Goal: Information Seeking & Learning: Check status

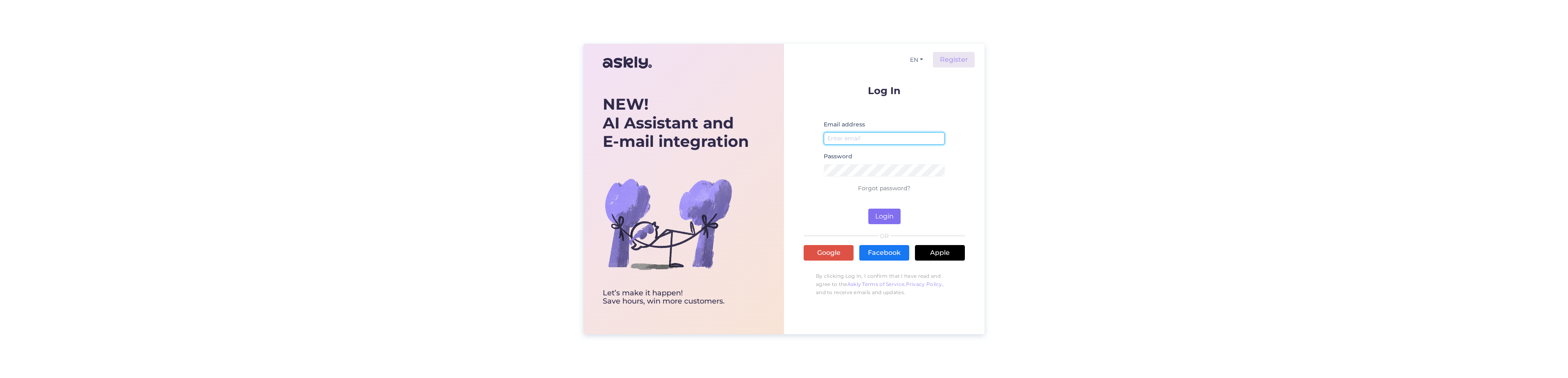
type input "[PERSON_NAME][EMAIL_ADDRESS][DOMAIN_NAME]"
click at [884, 215] on button "Login" at bounding box center [885, 216] width 32 height 15
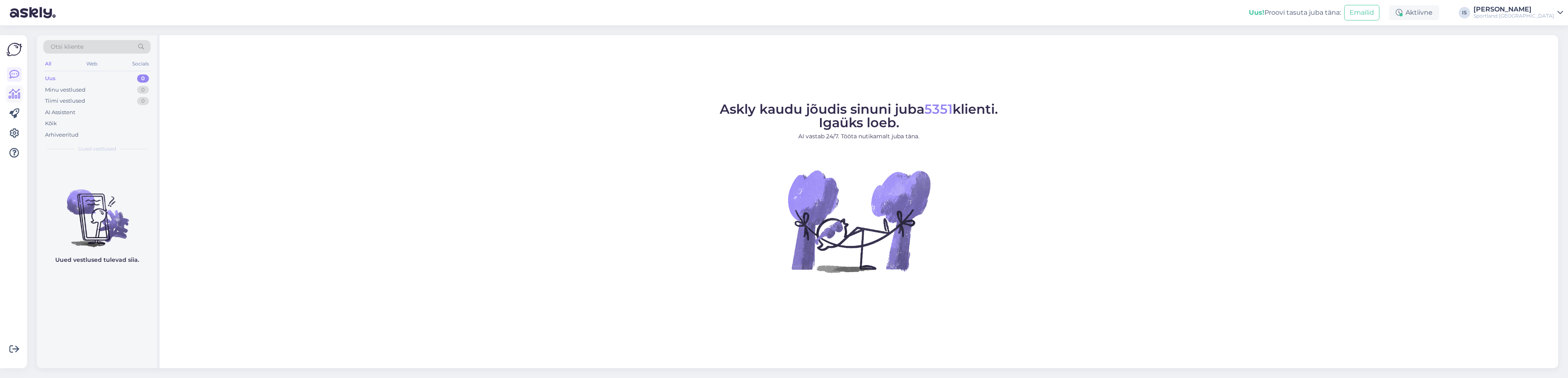
click at [17, 92] on icon at bounding box center [14, 94] width 12 height 10
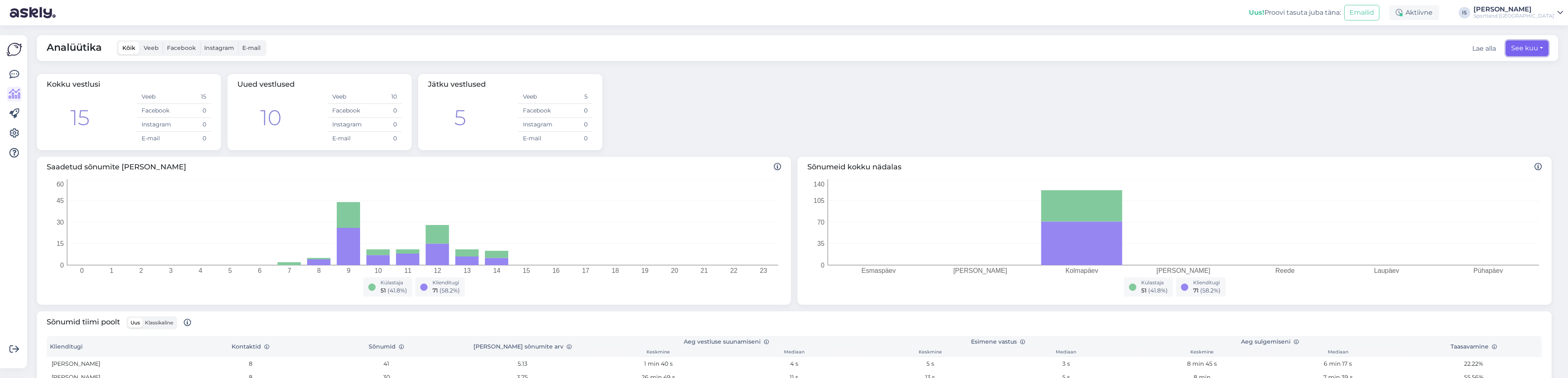
click at [1514, 52] on button "See kuu" at bounding box center [1527, 49] width 43 height 15
select select "9"
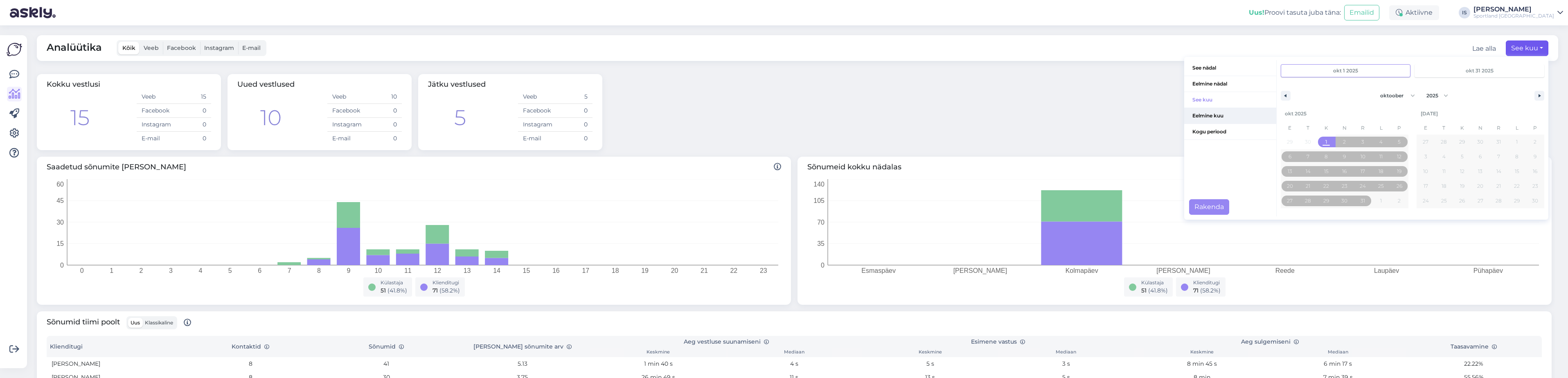
click at [1215, 119] on span "Eelmine kuu" at bounding box center [1231, 116] width 92 height 15
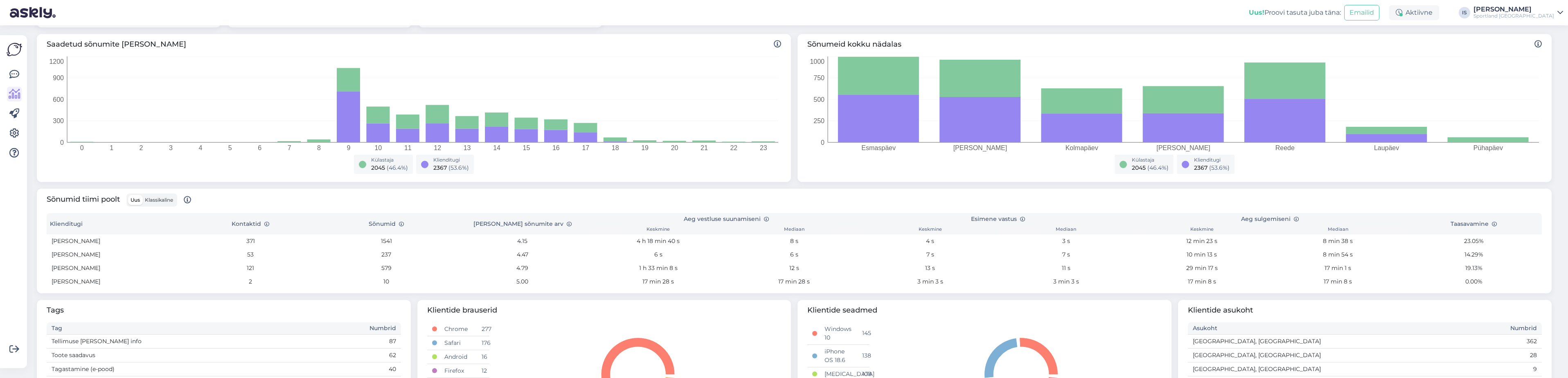
scroll to position [163, 0]
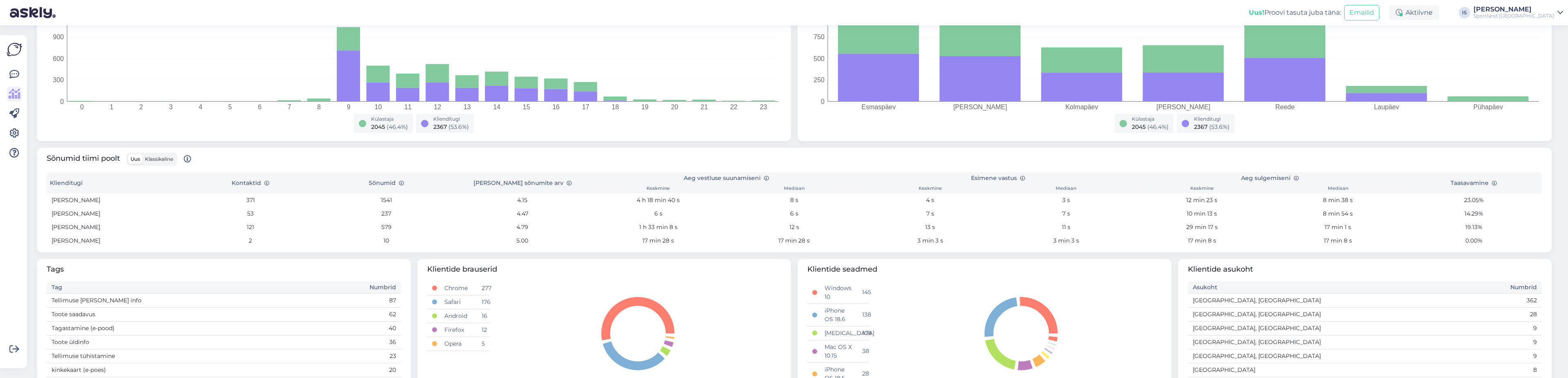
click at [168, 156] on label "Klassikaline" at bounding box center [158, 159] width 33 height 10
click at [142, 154] on input "Klassikaline" at bounding box center [142, 154] width 0 height 0
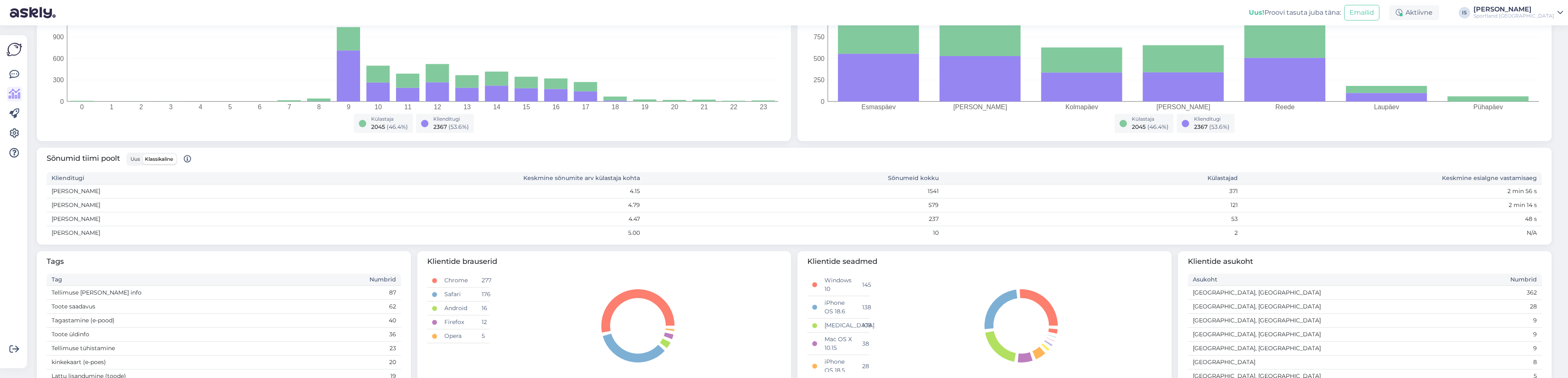
click at [137, 159] on span "Uus" at bounding box center [135, 158] width 9 height 6
click at [128, 154] on input "Uus" at bounding box center [128, 154] width 0 height 0
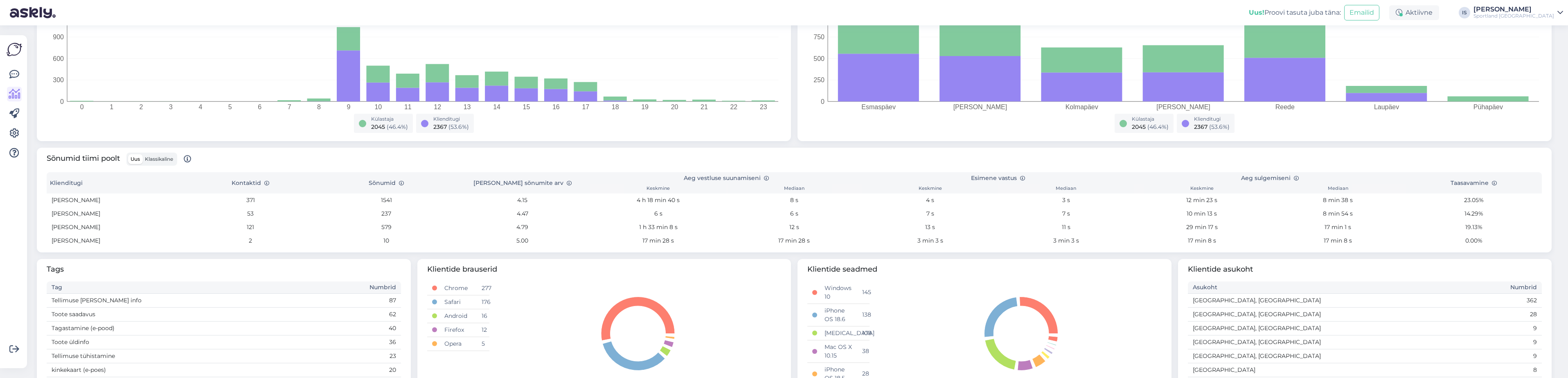
click at [1535, 13] on div "Sportland [GEOGRAPHIC_DATA]" at bounding box center [1513, 16] width 81 height 7
click at [1542, 52] on button "Ava" at bounding box center [1548, 49] width 18 height 13
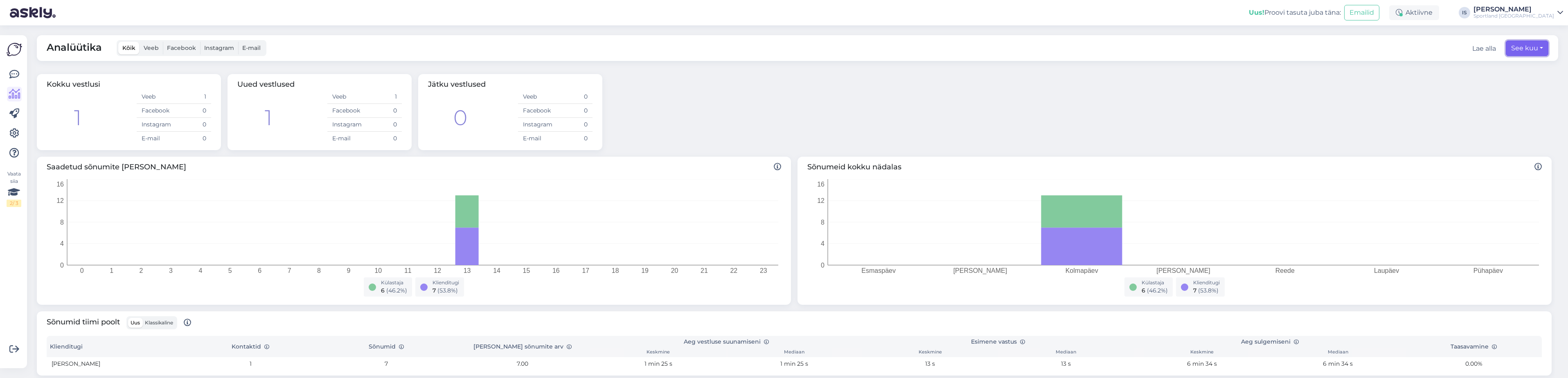
click at [1514, 48] on button "See kuu" at bounding box center [1527, 49] width 43 height 15
select select "9"
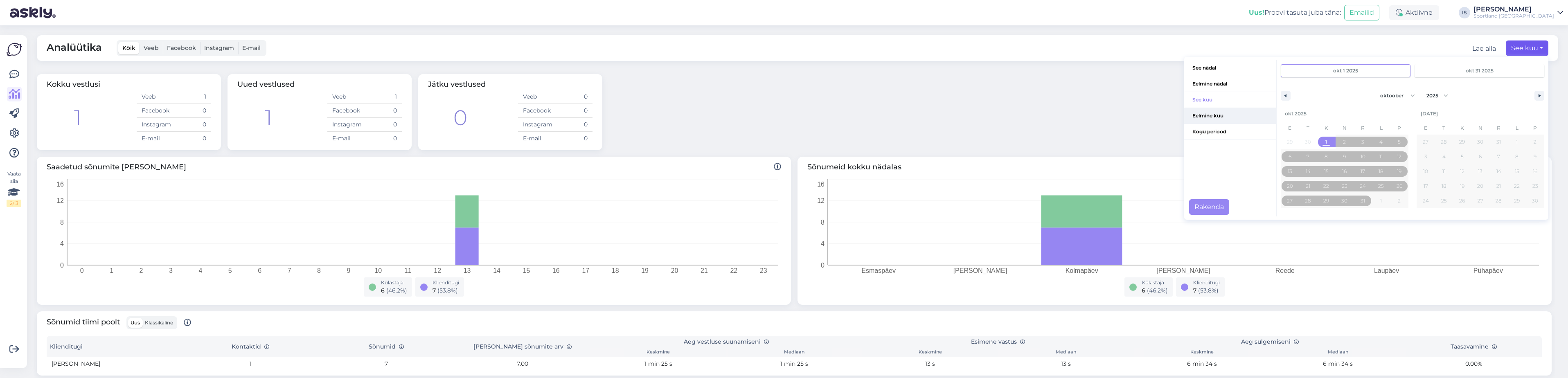
click at [1215, 114] on span "Eelmine kuu" at bounding box center [1231, 116] width 92 height 15
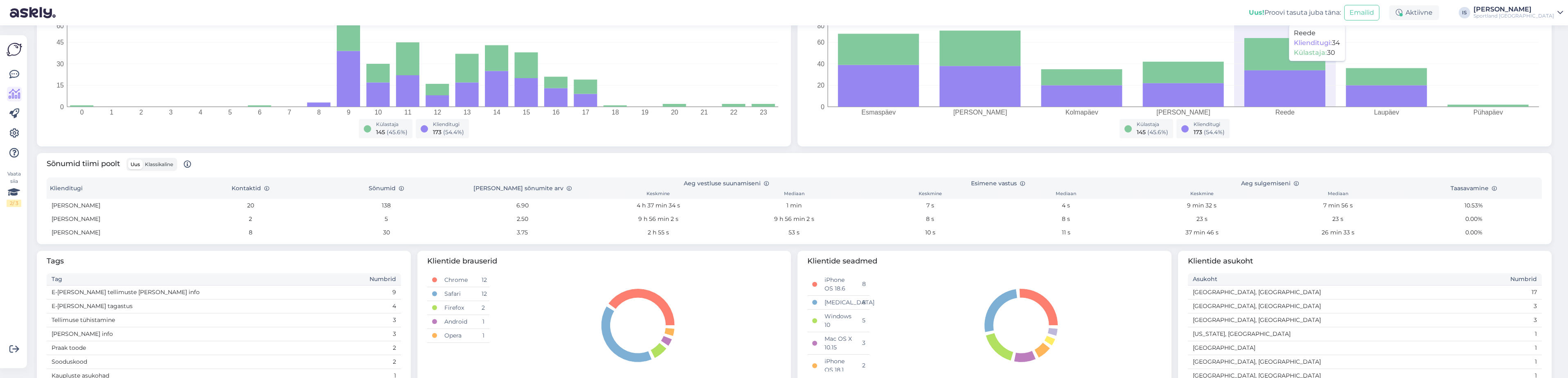
scroll to position [204, 0]
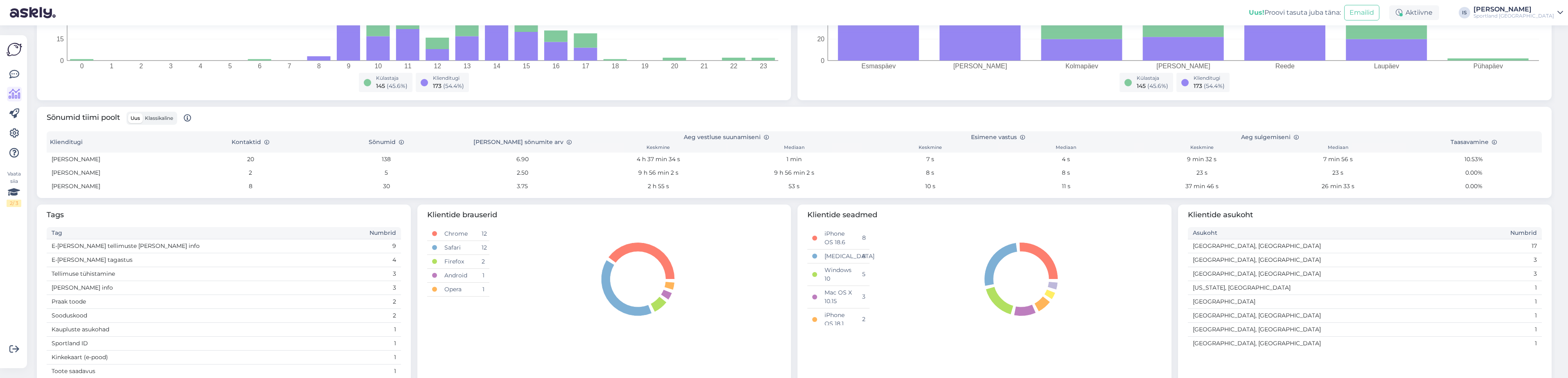
click at [168, 120] on span "Klassikaline" at bounding box center [158, 117] width 28 height 6
click at [142, 113] on input "Klassikaline" at bounding box center [142, 113] width 0 height 0
